Goal: Task Accomplishment & Management: Manage account settings

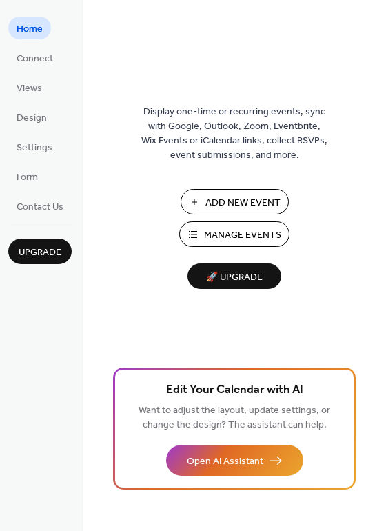
click at [39, 101] on ul "Home Connect Views Design Settings Form Contact Us" at bounding box center [39, 117] width 63 height 201
click at [42, 88] on link "Views" at bounding box center [29, 87] width 42 height 23
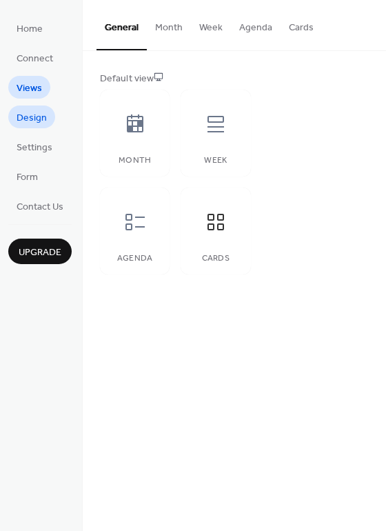
click at [39, 118] on span "Design" at bounding box center [32, 118] width 30 height 14
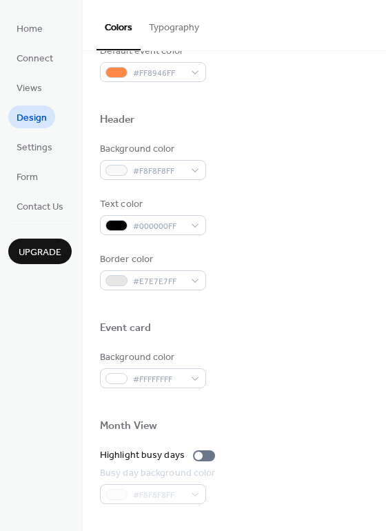
scroll to position [590, 0]
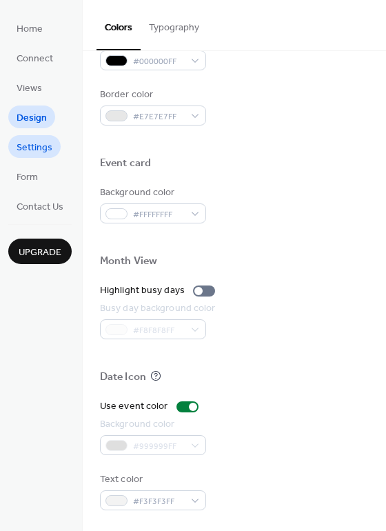
click at [30, 148] on span "Settings" at bounding box center [35, 148] width 36 height 14
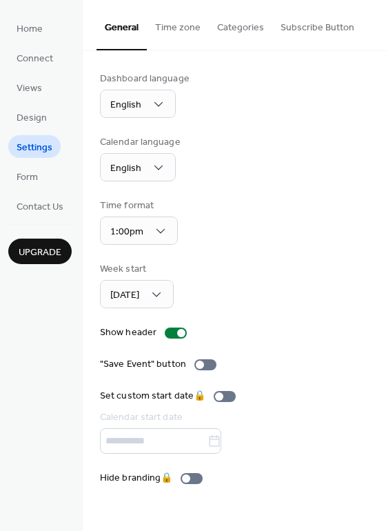
click at [309, 39] on button "Subscribe Button" at bounding box center [317, 24] width 90 height 49
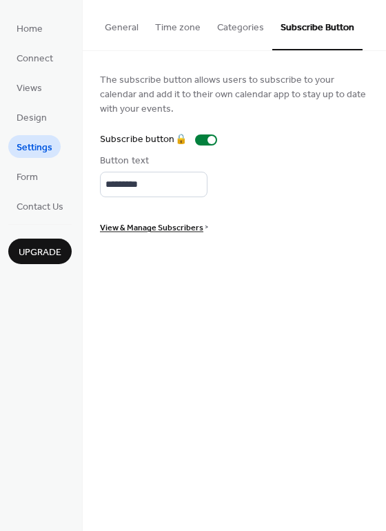
click at [121, 28] on button "General" at bounding box center [122, 24] width 50 height 49
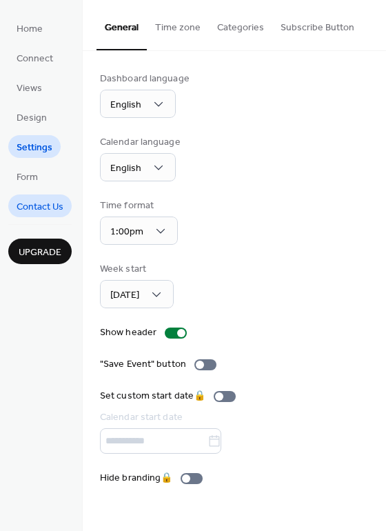
click at [39, 216] on link "Contact Us" at bounding box center [39, 205] width 63 height 23
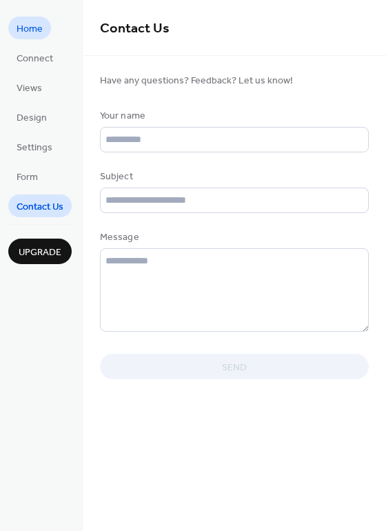
click at [35, 24] on span "Home" at bounding box center [30, 29] width 26 height 14
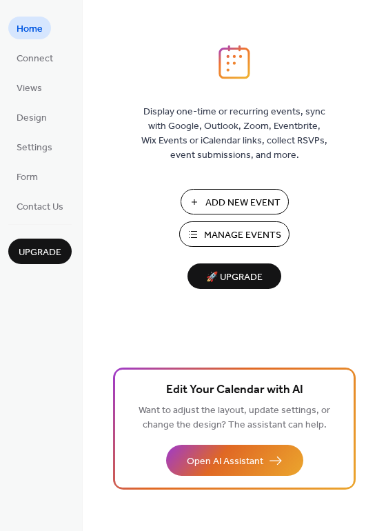
click at [36, 69] on ul "Home Connect Views Design Settings Form Contact Us" at bounding box center [39, 117] width 63 height 201
click at [35, 83] on span "Views" at bounding box center [30, 88] width 26 height 14
click at [32, 90] on span "Views" at bounding box center [30, 88] width 26 height 14
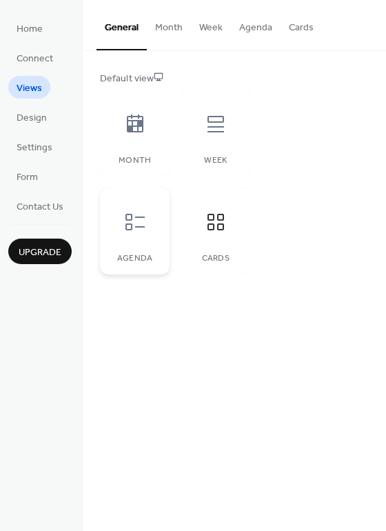
click at [154, 235] on div at bounding box center [134, 221] width 41 height 41
click at [231, 131] on div at bounding box center [215, 123] width 41 height 41
click at [165, 138] on div "Month" at bounding box center [135, 133] width 70 height 87
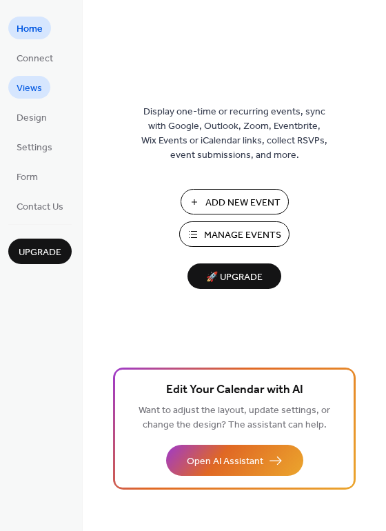
click at [37, 92] on span "Views" at bounding box center [30, 88] width 26 height 14
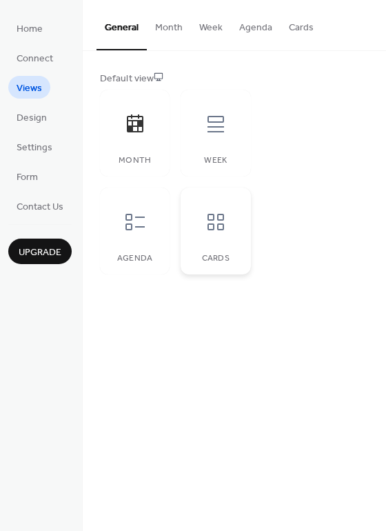
click at [210, 230] on icon at bounding box center [216, 222] width 17 height 17
click at [146, 235] on div at bounding box center [134, 221] width 41 height 41
click at [229, 241] on div at bounding box center [215, 221] width 41 height 41
click at [25, 116] on span "Design" at bounding box center [32, 118] width 30 height 14
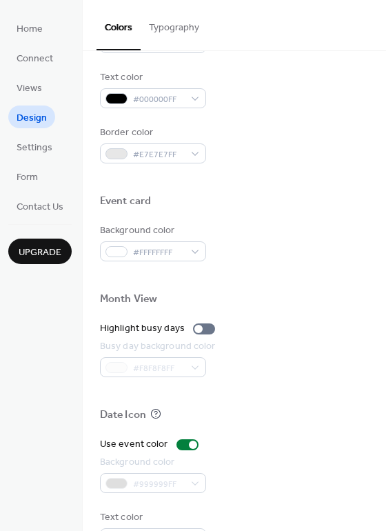
scroll to position [590, 0]
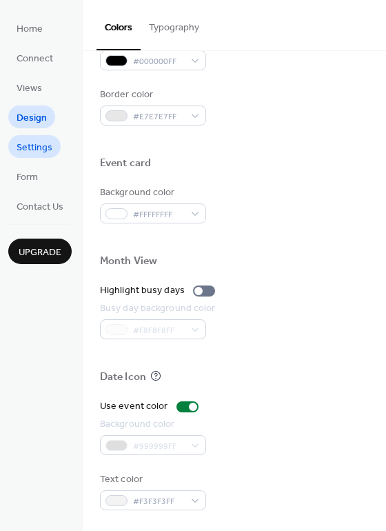
click at [32, 148] on span "Settings" at bounding box center [35, 148] width 36 height 14
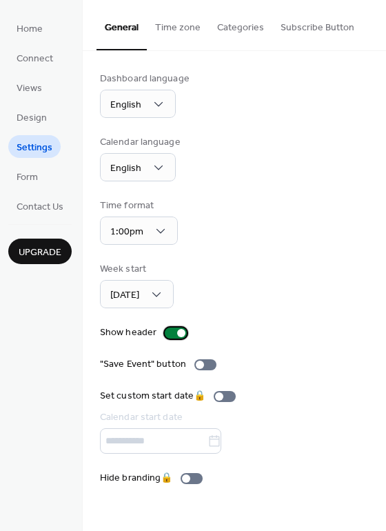
click at [178, 334] on div at bounding box center [181, 333] width 8 height 8
click at [177, 334] on div at bounding box center [176, 332] width 22 height 11
click at [177, 334] on div at bounding box center [181, 333] width 8 height 8
click at [177, 334] on div at bounding box center [176, 332] width 22 height 11
click at [178, 332] on div at bounding box center [181, 333] width 8 height 8
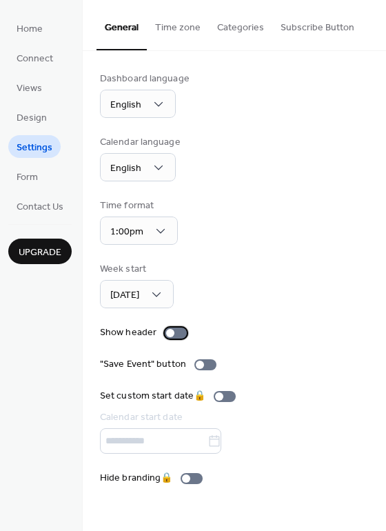
click at [169, 335] on div at bounding box center [170, 333] width 8 height 8
